Goal: Transaction & Acquisition: Purchase product/service

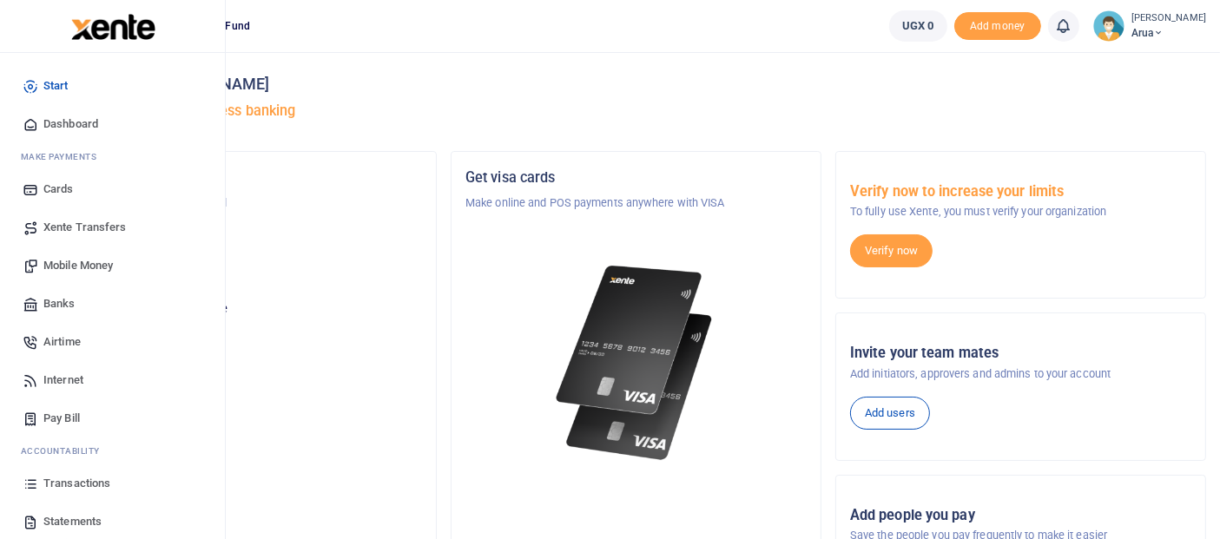
click at [69, 262] on span "Mobile Money" at bounding box center [77, 265] width 69 height 17
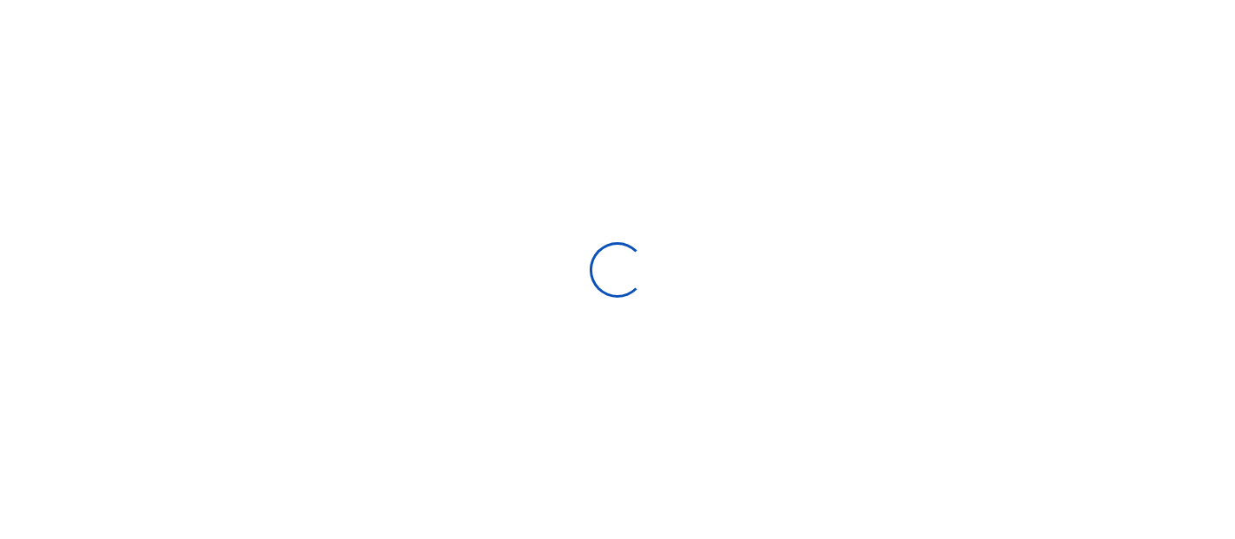
select select
type input "08/21/2025 - 09/19/2025"
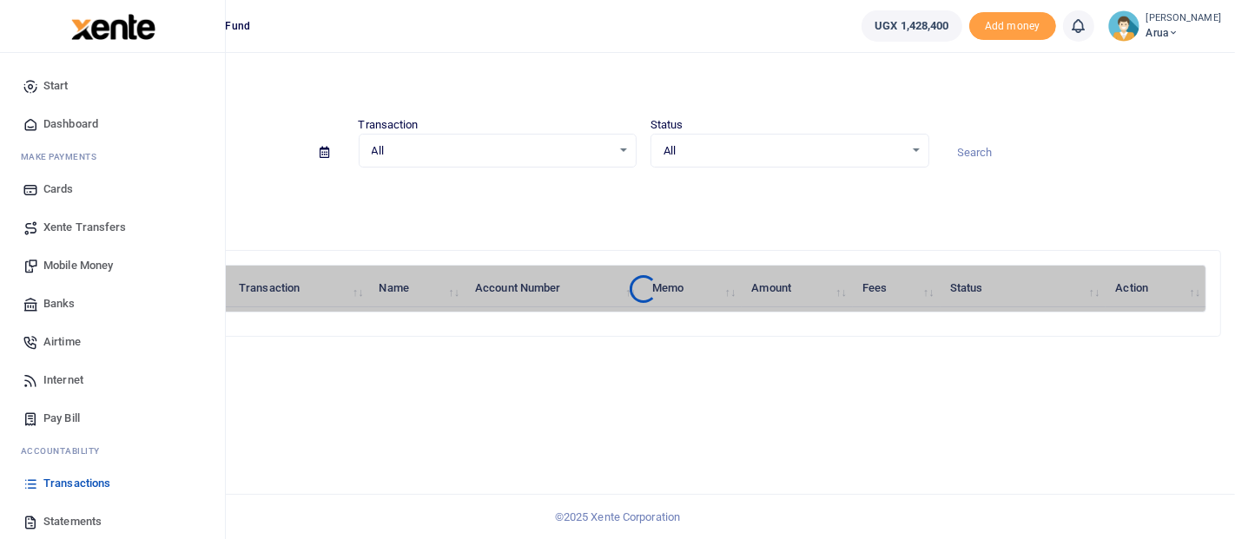
click at [97, 270] on span "Mobile Money" at bounding box center [77, 265] width 69 height 17
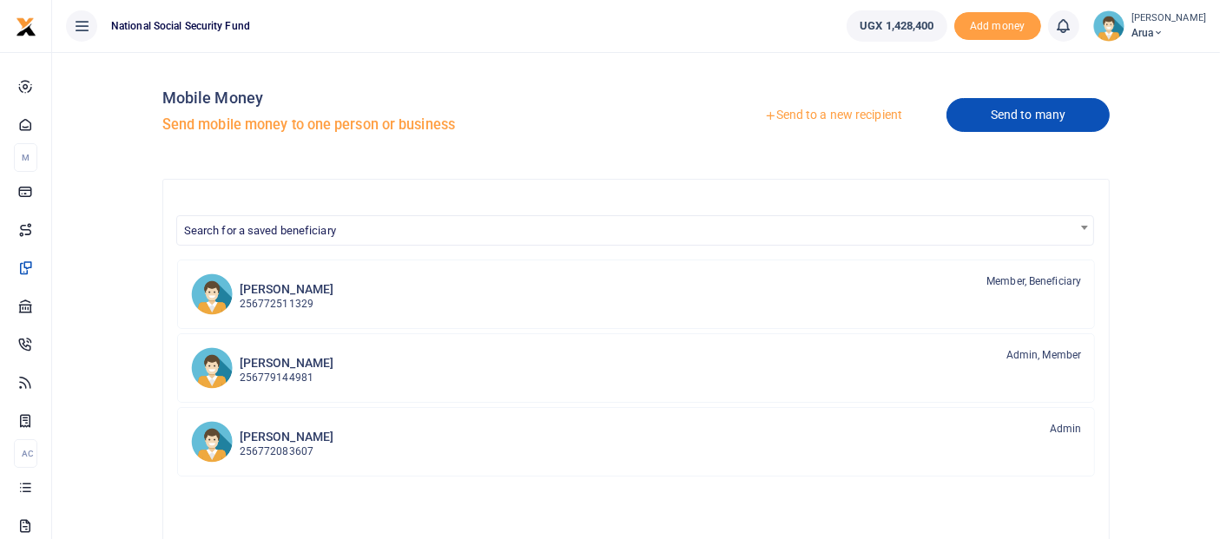
click at [1012, 114] on link "Send to many" at bounding box center [1027, 115] width 163 height 34
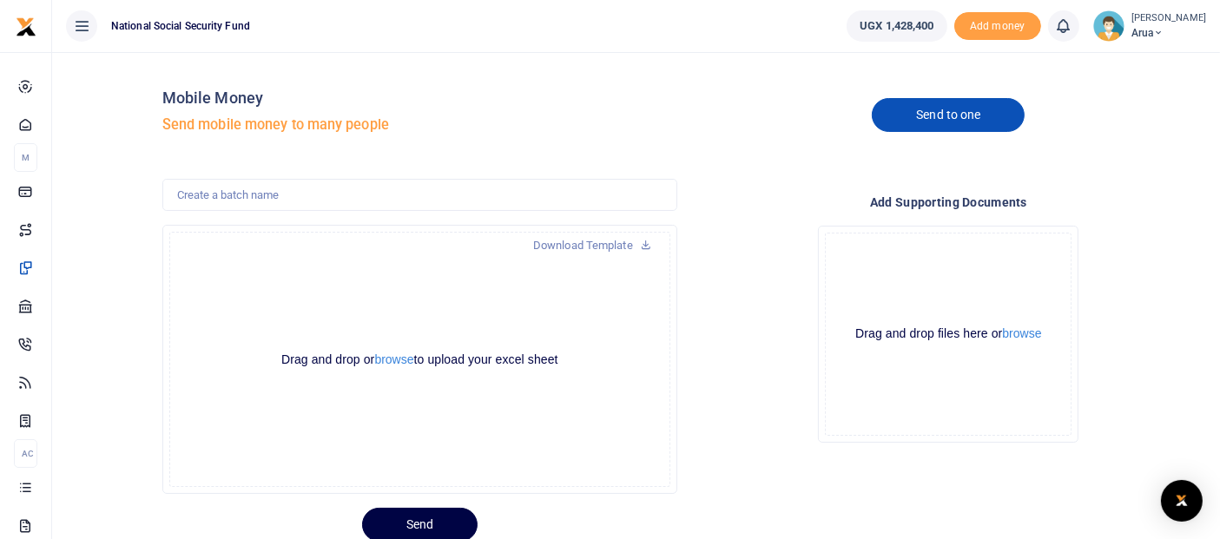
click at [949, 115] on link "Send to one" at bounding box center [948, 115] width 153 height 34
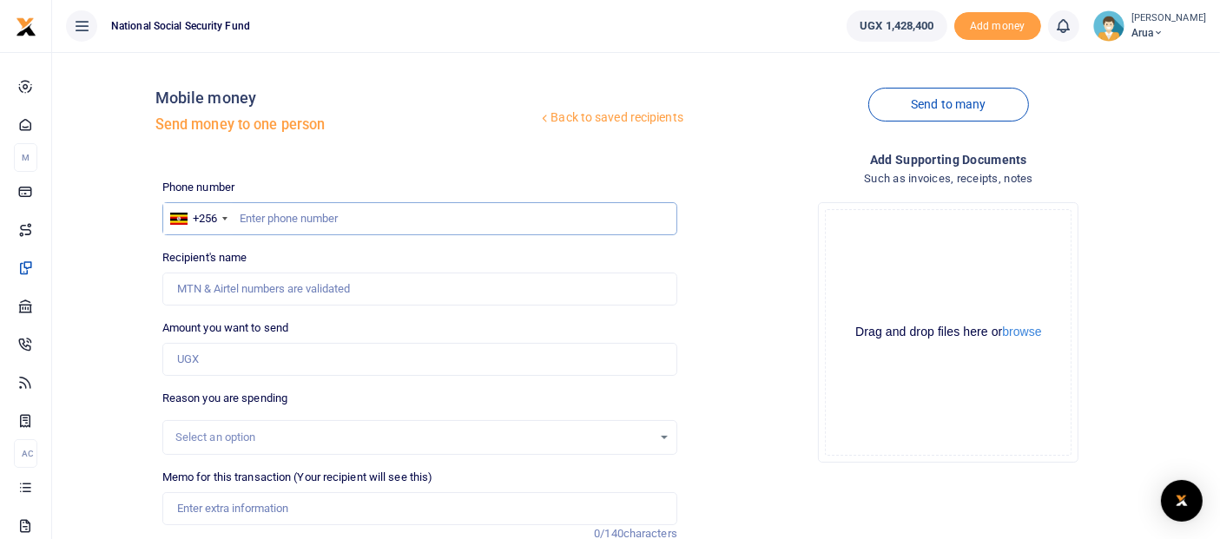
click at [296, 218] on input "text" at bounding box center [419, 218] width 515 height 33
type input "782665929"
type input "[PERSON_NAME]"
type input "782665929"
click at [218, 369] on input "Amount you want to send" at bounding box center [419, 359] width 515 height 33
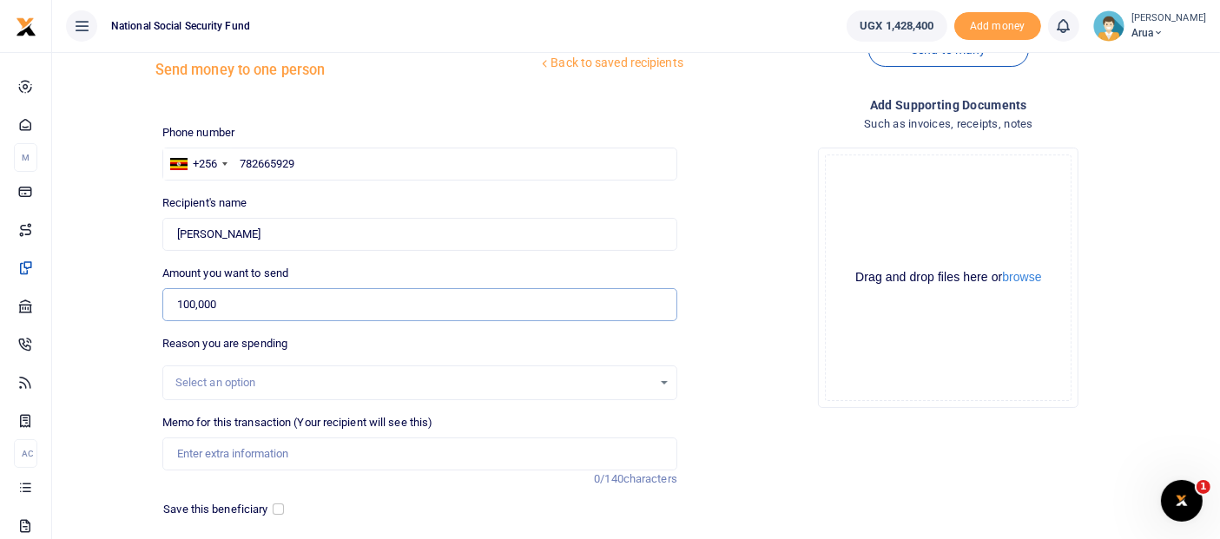
scroll to position [96, 0]
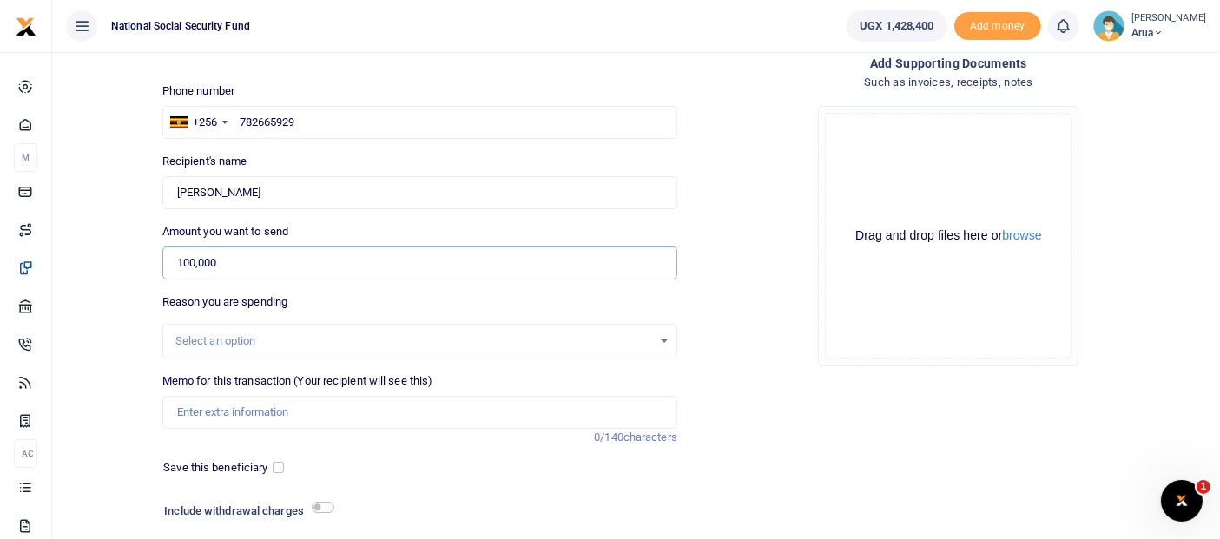
type input "100,000"
click at [249, 339] on div "Select an option" at bounding box center [413, 341] width 477 height 17
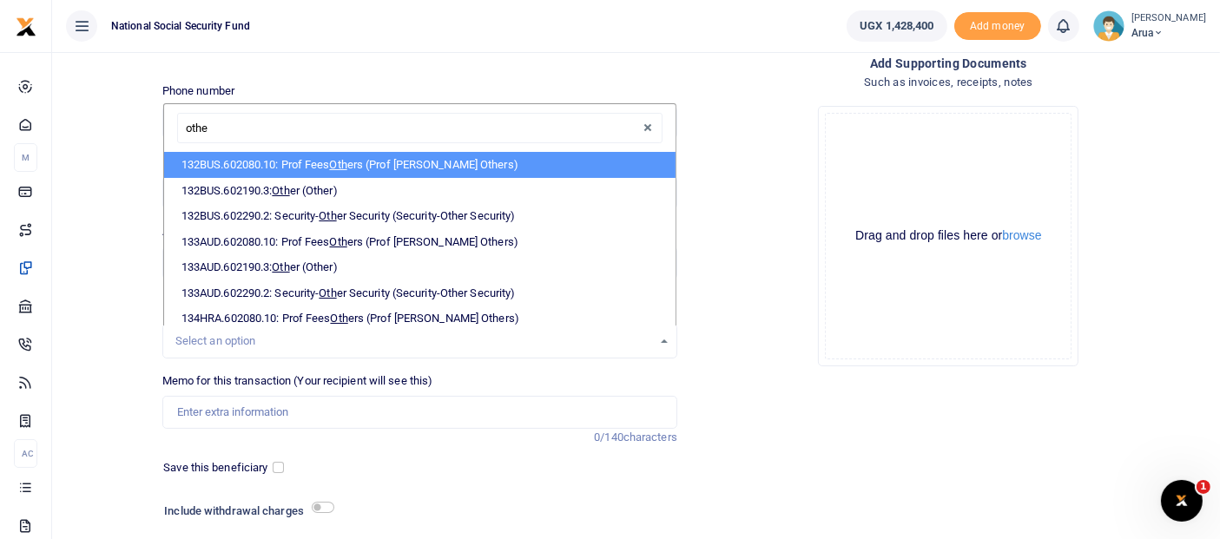
type input "other"
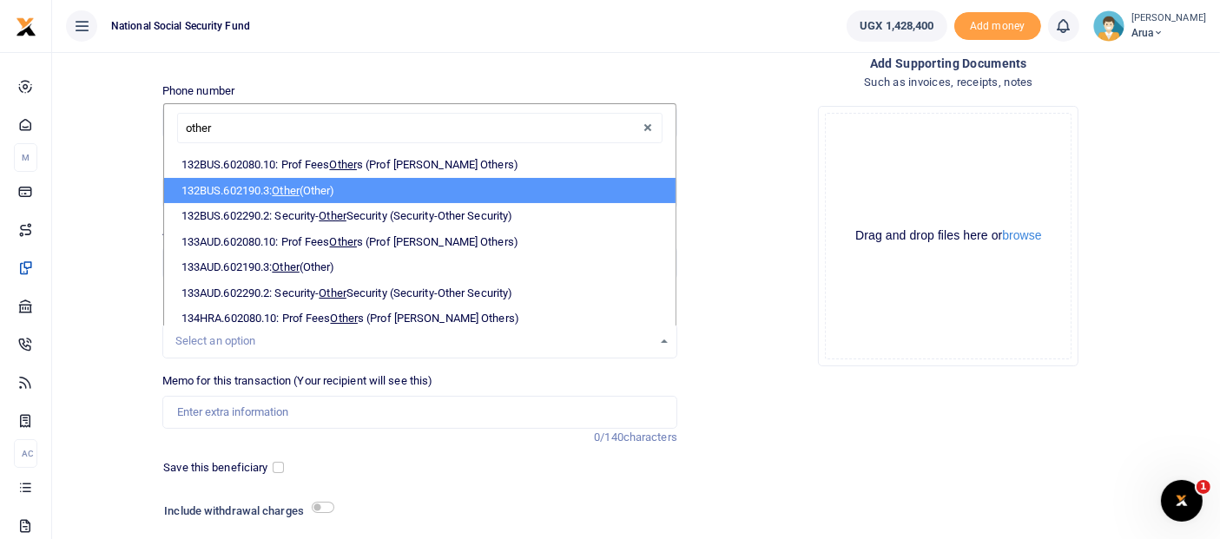
click at [313, 189] on li "132BUS.602190.3: Other (Other)" at bounding box center [419, 191] width 511 height 26
select select "237"
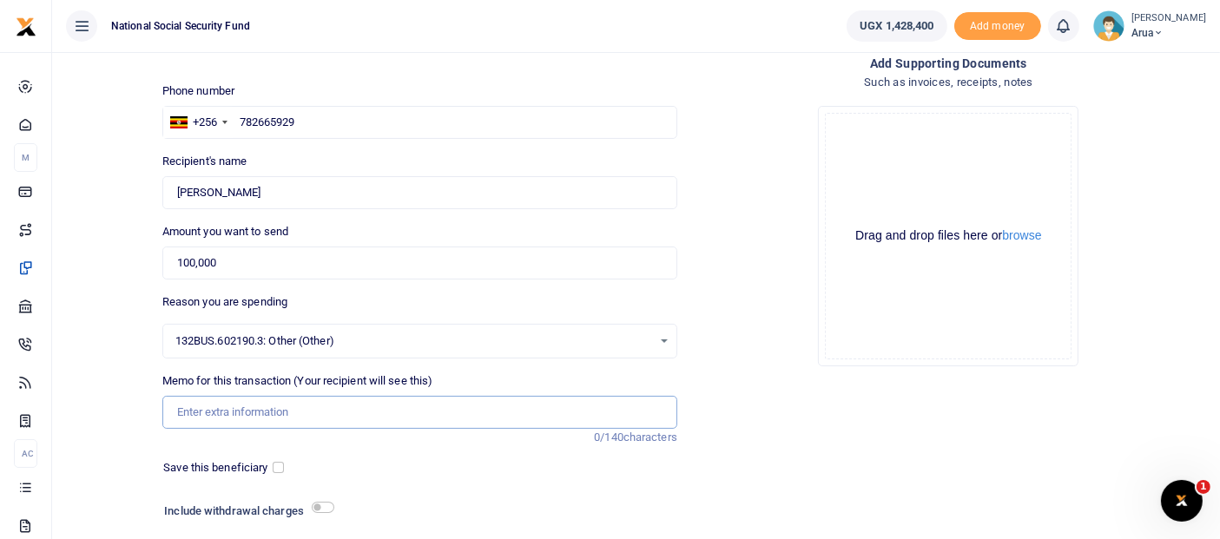
click at [295, 413] on input "Memo for this transaction (Your recipient will see this)" at bounding box center [419, 412] width 515 height 33
type input "d"
type input "Drinks customer experience week"
click at [320, 510] on input "checkbox" at bounding box center [323, 507] width 23 height 11
checkbox input "true"
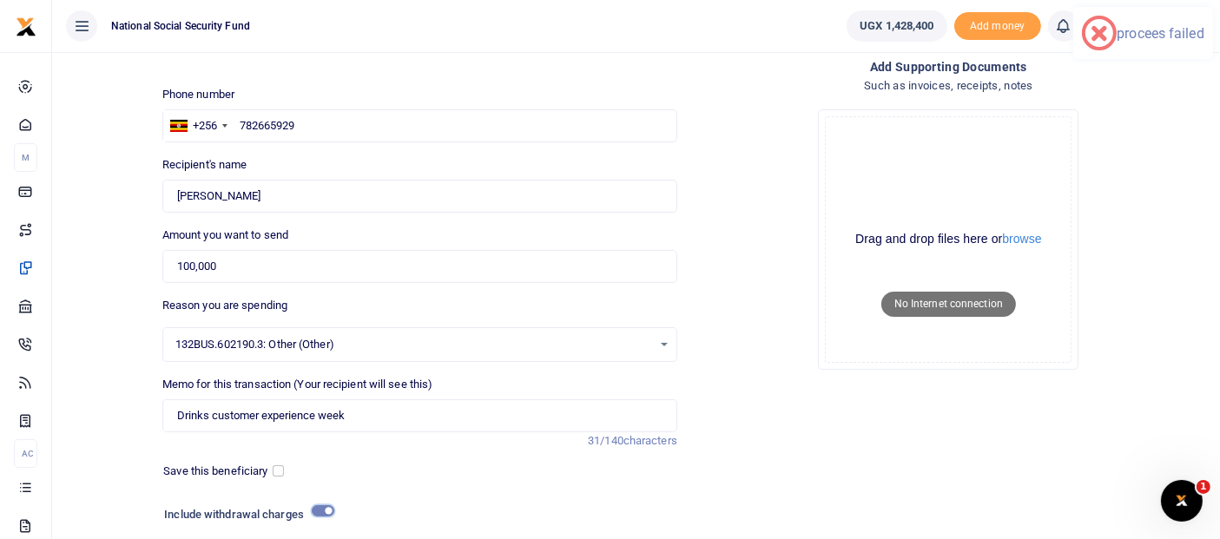
scroll to position [0, 0]
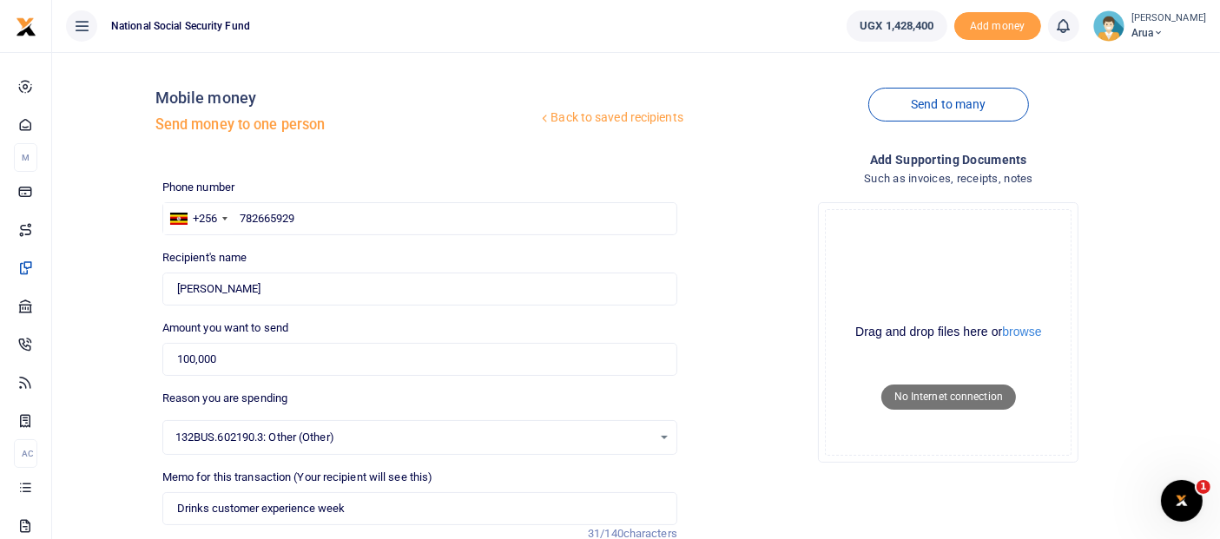
click at [648, 172] on div "Back to saved recipients Mobile money Send money to one person Send to many Pho…" at bounding box center [684, 403] width 1058 height 675
click at [162, 535] on div "Memo for this transaction (Your recipient will see this) Drinks customer experi…" at bounding box center [419, 506] width 529 height 74
click at [700, 23] on ul "National Social Security Fund" at bounding box center [442, 26] width 781 height 52
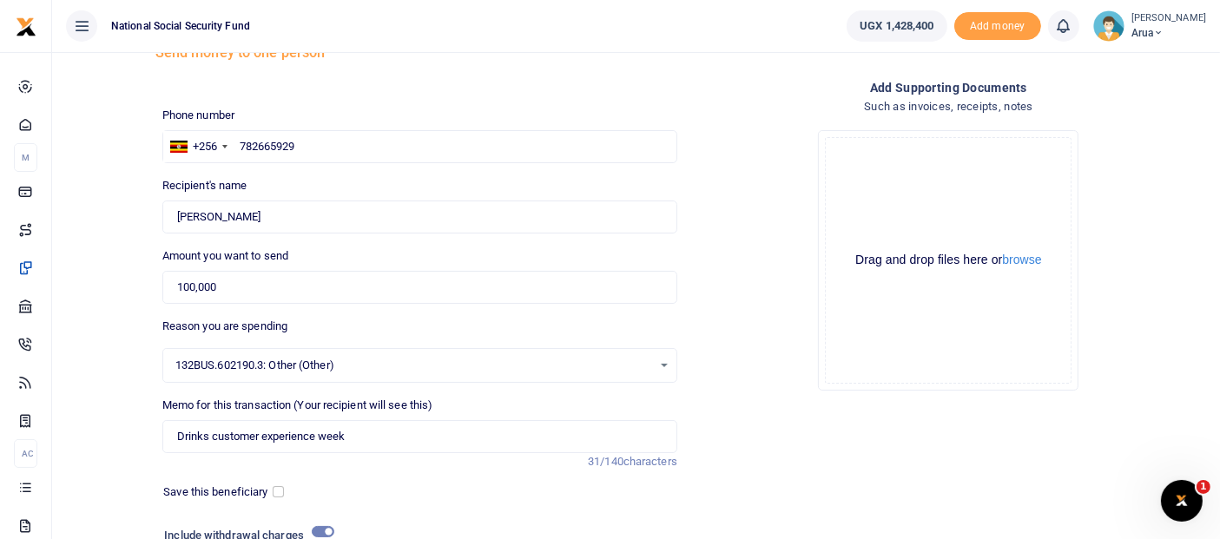
scroll to position [259, 0]
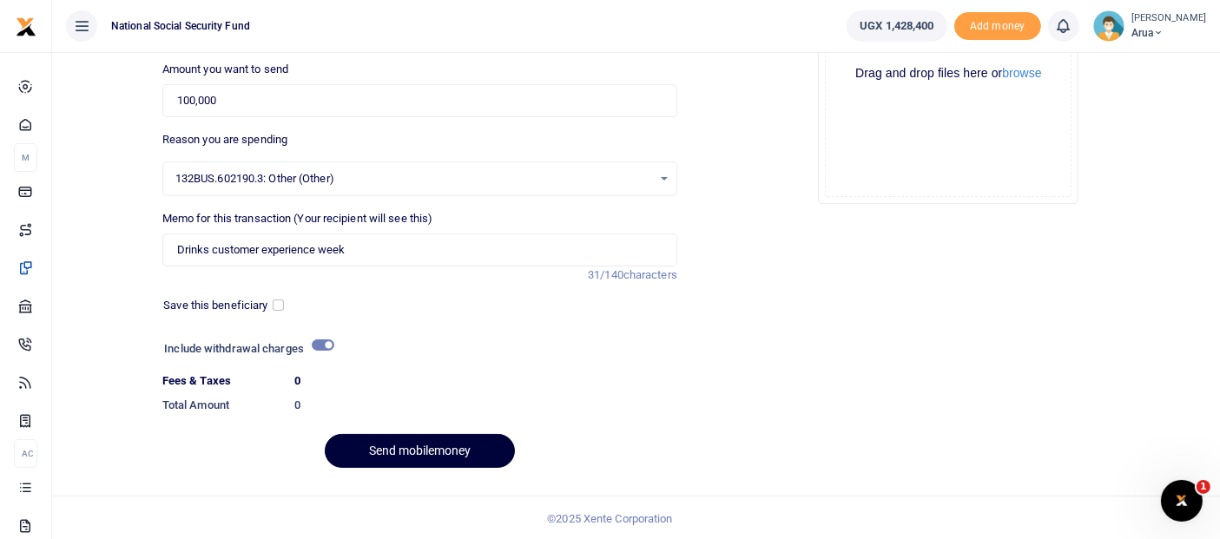
click at [449, 445] on button "Send mobilemoney" at bounding box center [420, 451] width 190 height 34
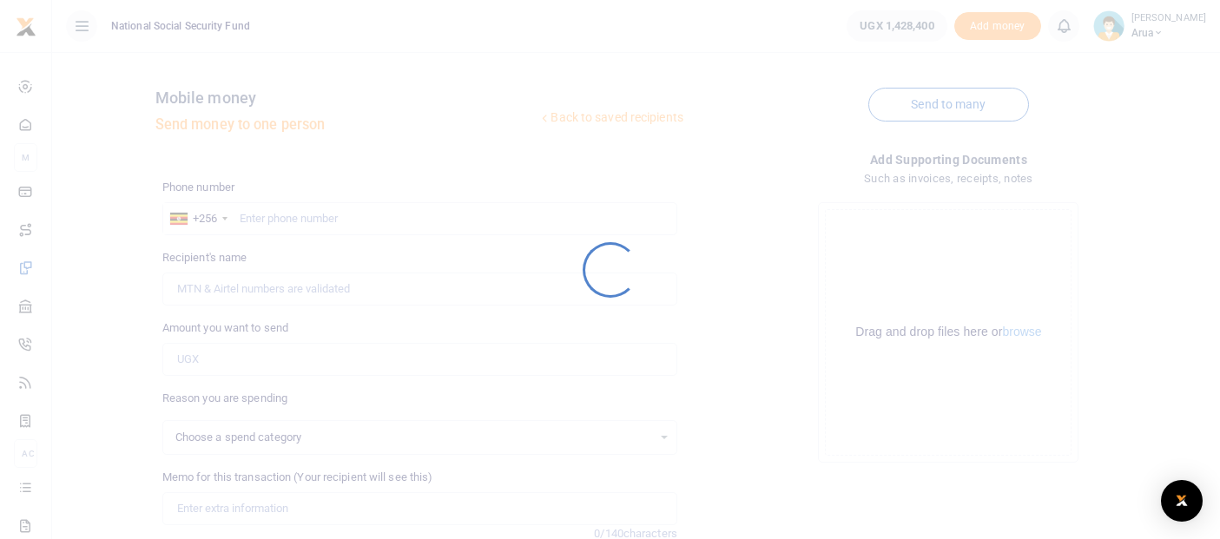
scroll to position [210, 0]
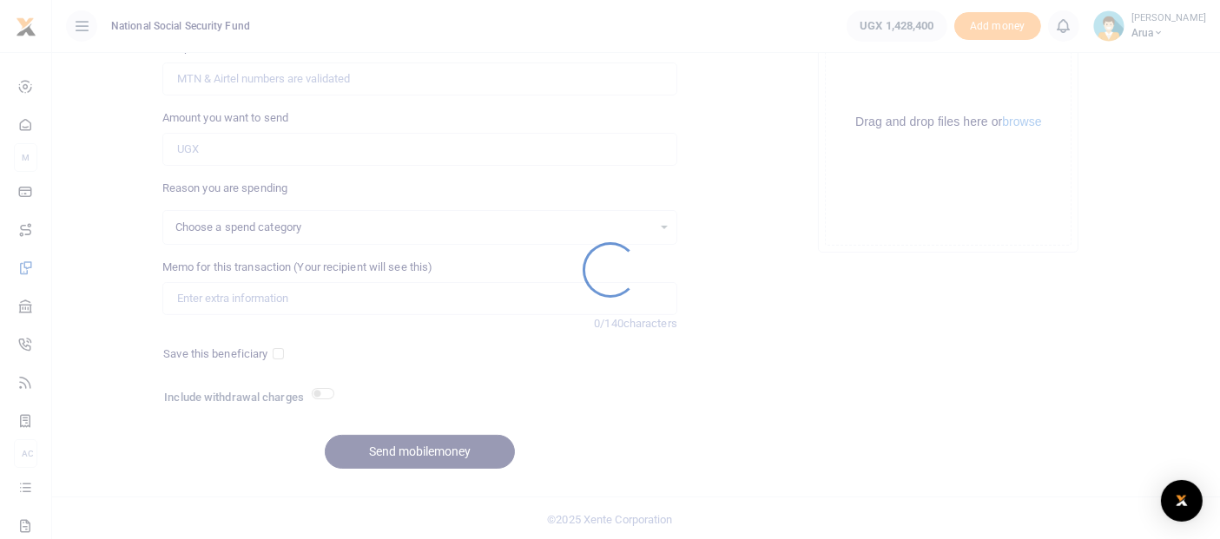
select select
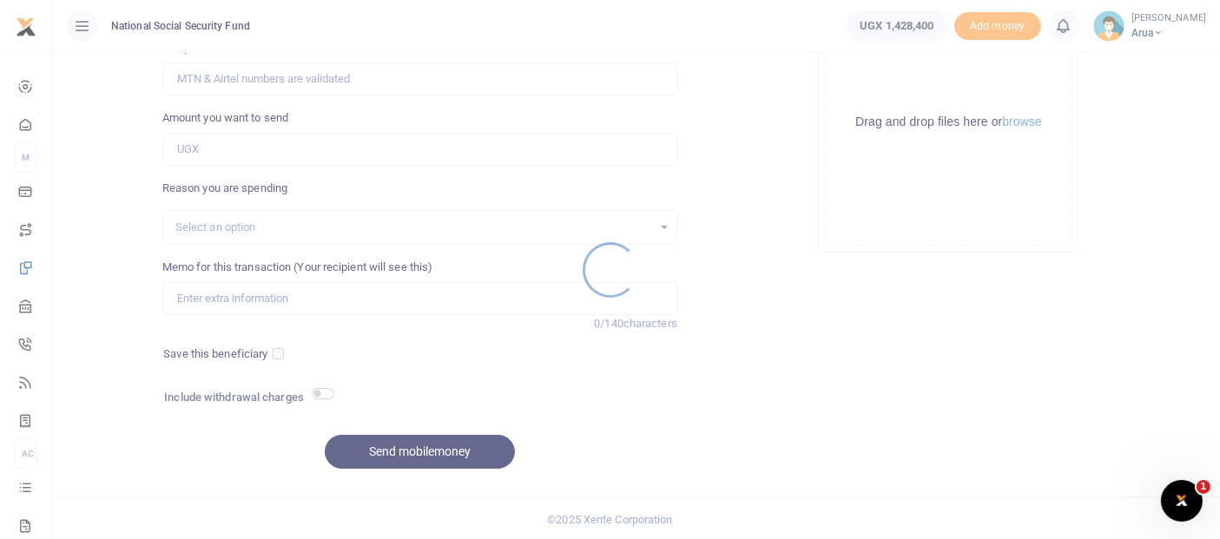
scroll to position [0, 0]
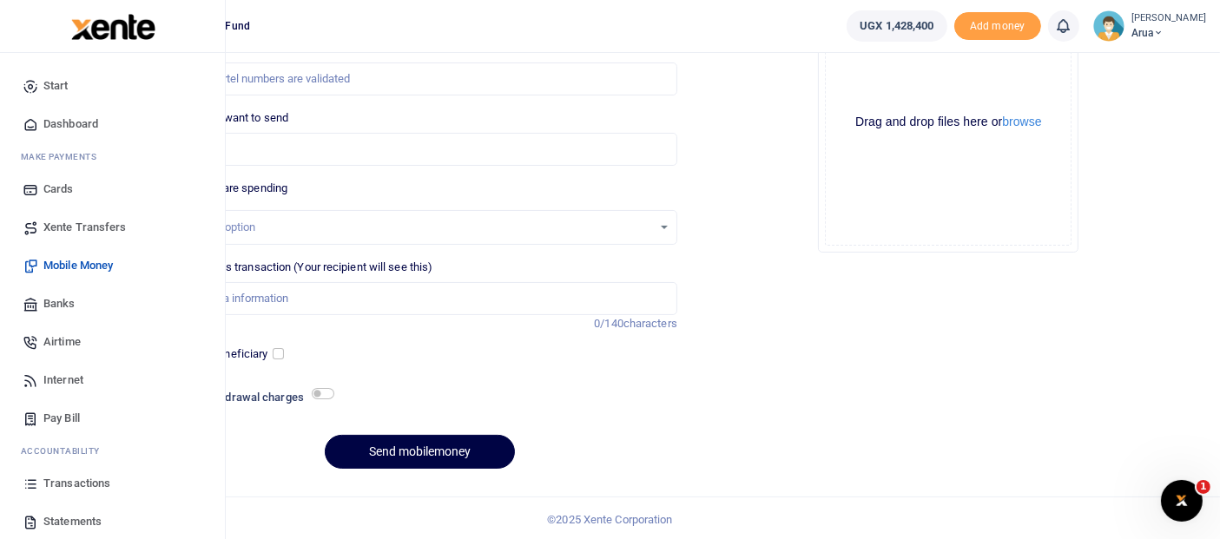
click at [79, 486] on span "Transactions" at bounding box center [76, 483] width 67 height 17
